Goal: Transaction & Acquisition: Purchase product/service

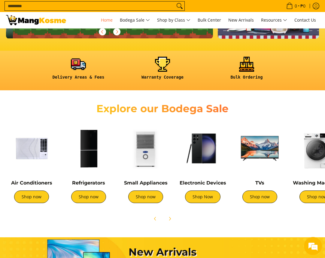
scroll to position [0, 207]
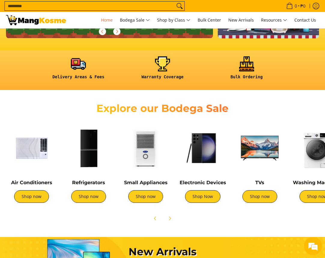
click at [32, 152] on img at bounding box center [31, 148] width 51 height 51
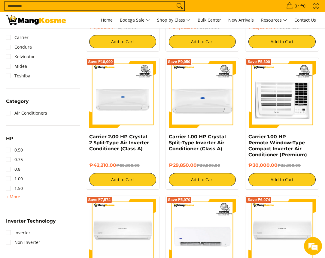
scroll to position [210, 0]
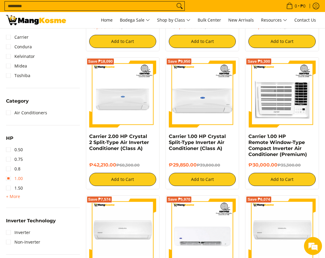
click at [17, 179] on link "1.00" at bounding box center [14, 179] width 17 height 10
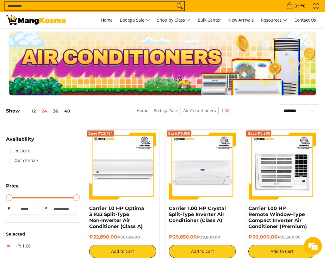
click at [296, 111] on select "**********" at bounding box center [298, 110] width 39 height 13
select select "**********"
click at [279, 104] on select "**********" at bounding box center [298, 110] width 39 height 13
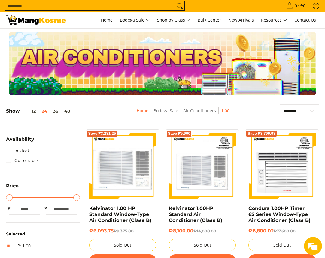
click at [140, 110] on link "Home" at bounding box center [143, 111] width 12 height 6
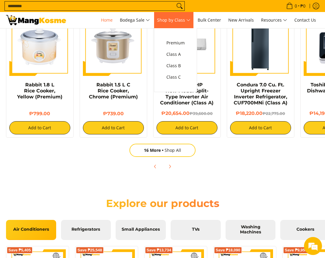
click at [179, 20] on span "Shop by Class" at bounding box center [173, 21] width 33 height 8
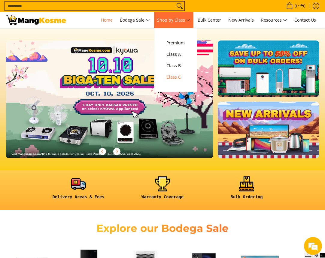
click at [174, 78] on span "Class C" at bounding box center [175, 78] width 18 height 8
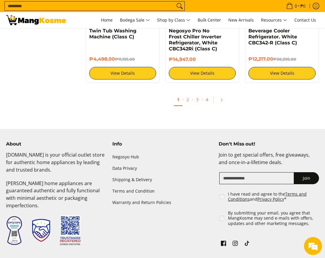
scroll to position [1140, 0]
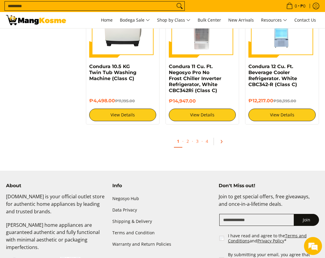
click at [225, 137] on link "Pagination" at bounding box center [223, 142] width 14 height 10
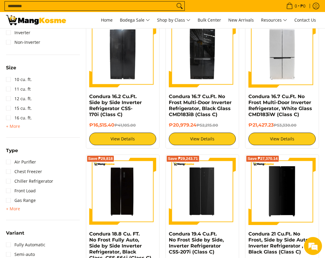
scroll to position [390, 0]
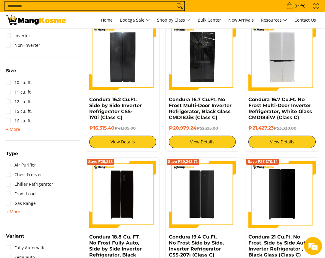
click at [17, 212] on span "+ More" at bounding box center [13, 211] width 14 height 5
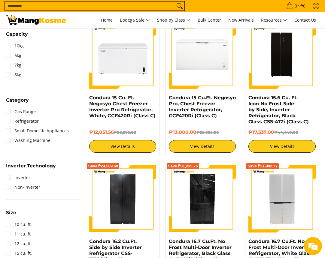
scroll to position [210, 0]
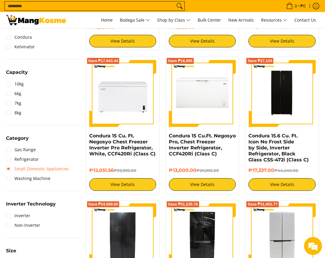
click at [28, 170] on link "Small Domestic Appliances" at bounding box center [37, 169] width 63 height 10
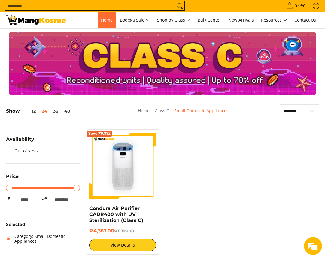
click at [105, 21] on span "Home" at bounding box center [107, 20] width 12 height 6
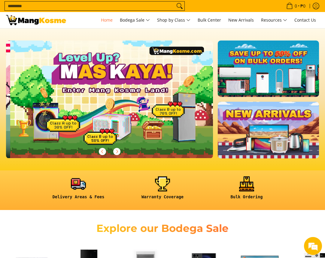
scroll to position [0, 207]
